Goal: Navigation & Orientation: Find specific page/section

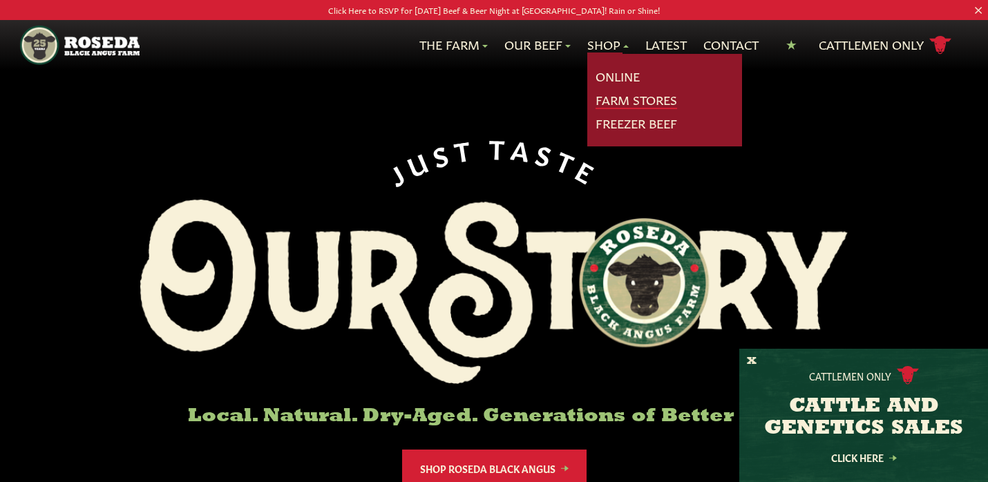
click at [613, 100] on link "Farm Stores" at bounding box center [637, 100] width 82 height 18
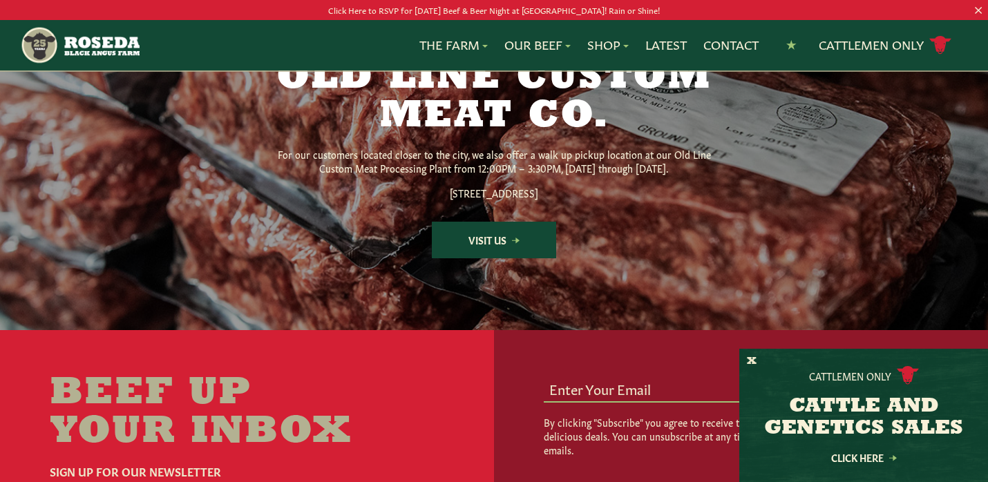
scroll to position [1893, 0]
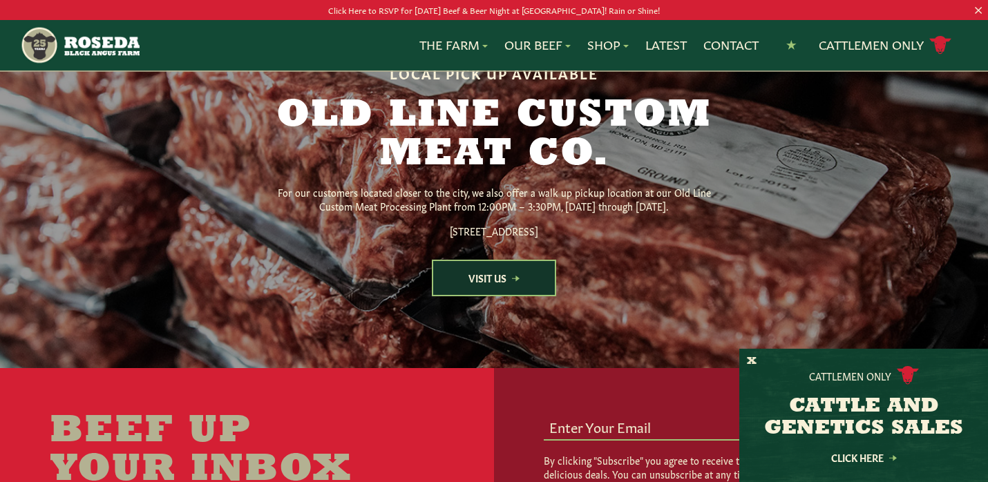
click at [483, 296] on link "Visit Us" at bounding box center [494, 278] width 124 height 37
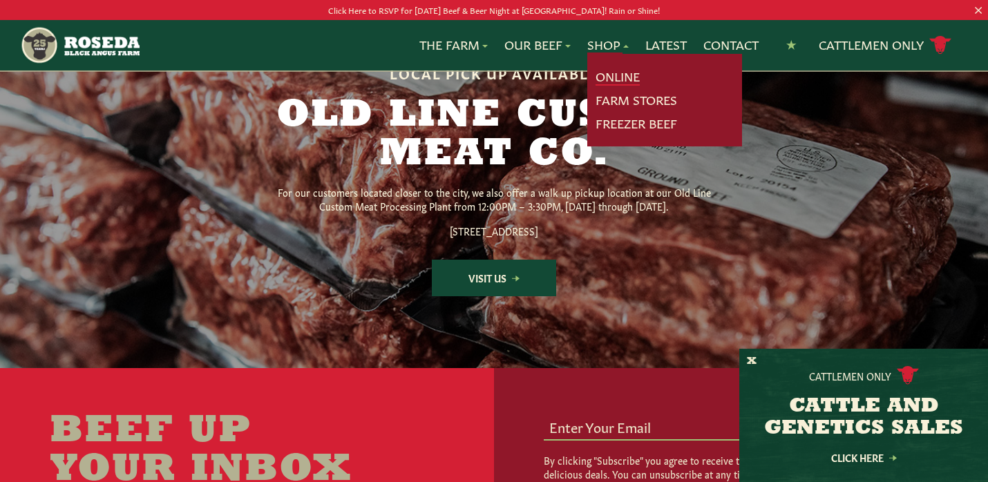
click at [614, 82] on link "Online" at bounding box center [618, 77] width 44 height 18
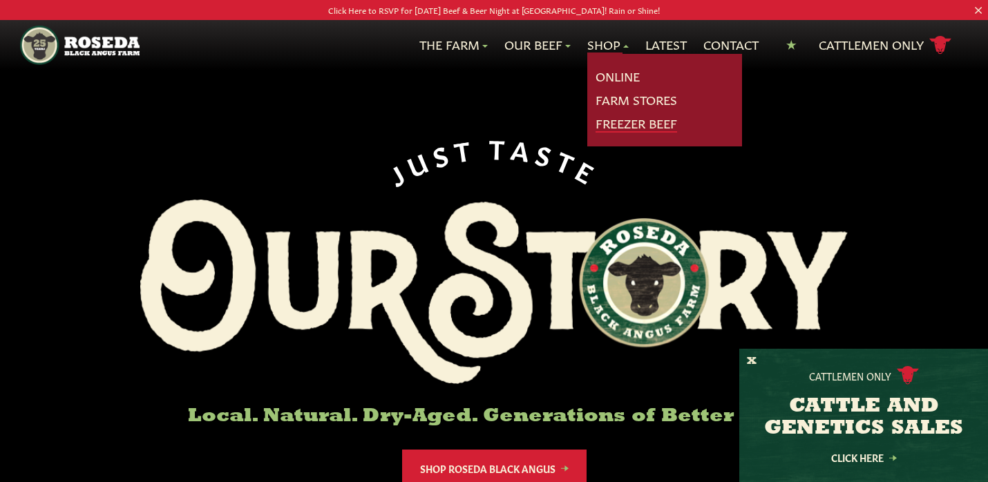
click at [625, 118] on link "Freezer Beef" at bounding box center [637, 124] width 82 height 18
click at [622, 97] on link "Farm Stores" at bounding box center [637, 100] width 82 height 18
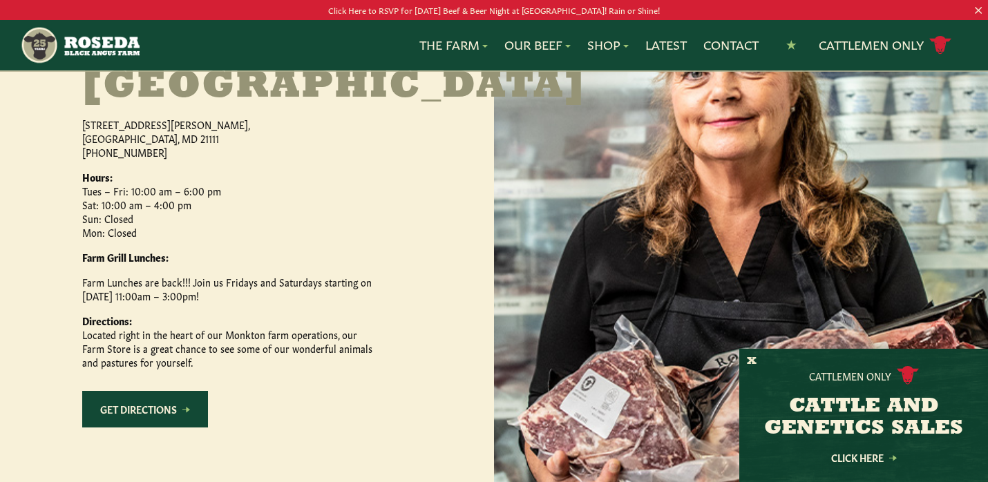
scroll to position [712, 0]
